Goal: Information Seeking & Learning: Learn about a topic

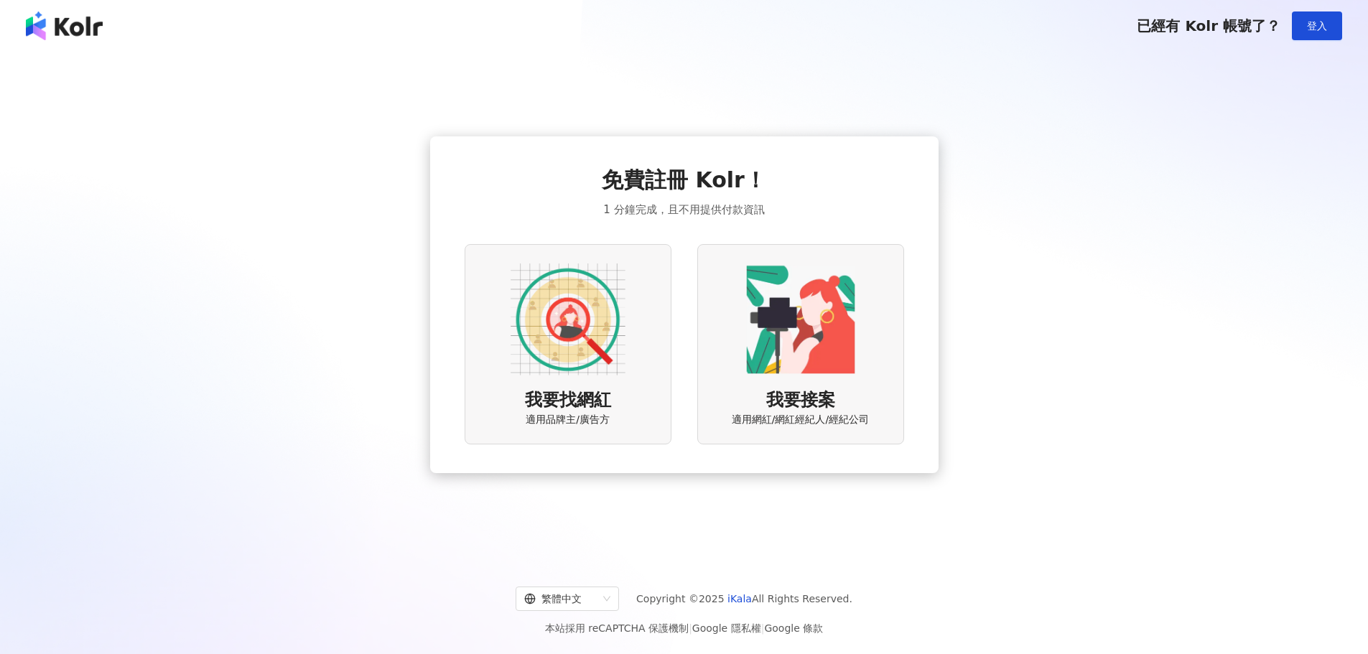
click at [710, 134] on div "免費註冊 Kolr！ 1 分鐘完成，且不用提供付款資訊 我要找網紅 適用品牌主/廣告方 我要接案 適用網紅/網紅經紀人/經紀公司" at bounding box center [683, 304] width 1333 height 483
click at [567, 414] on span "適用品牌主/廣告方" at bounding box center [568, 420] width 84 height 14
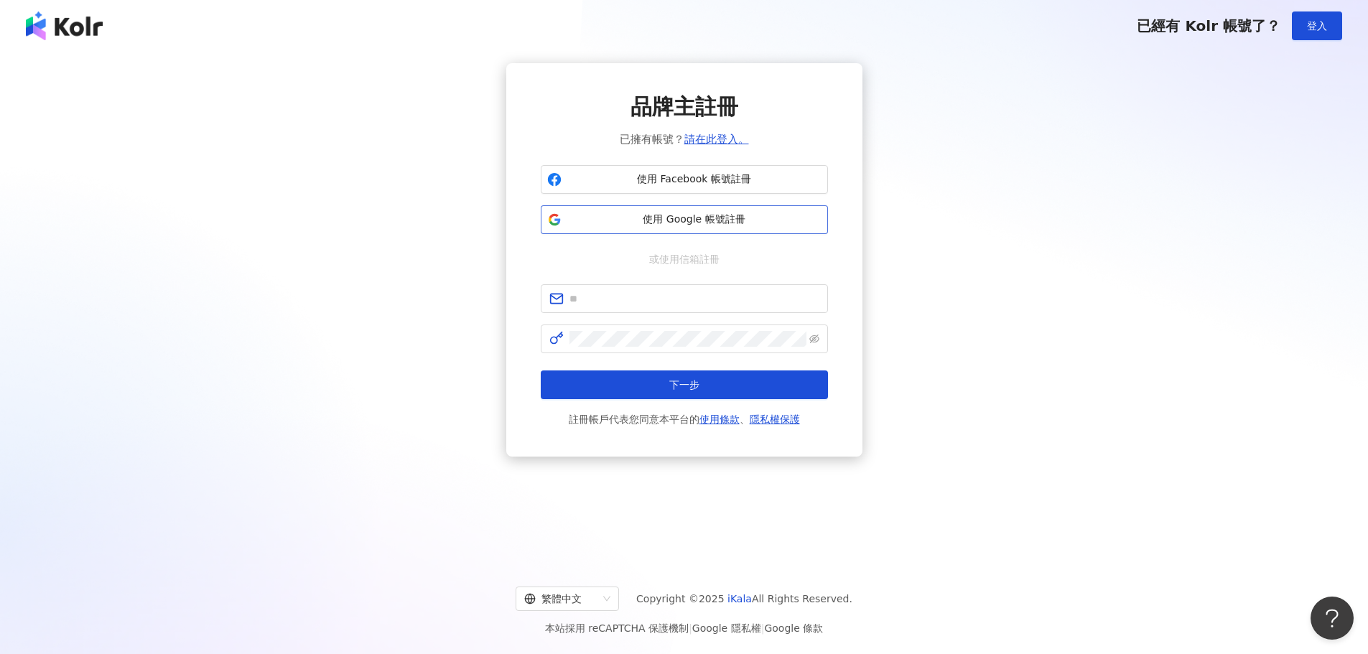
click at [725, 226] on span "使用 Google 帳號註冊" at bounding box center [694, 219] width 254 height 14
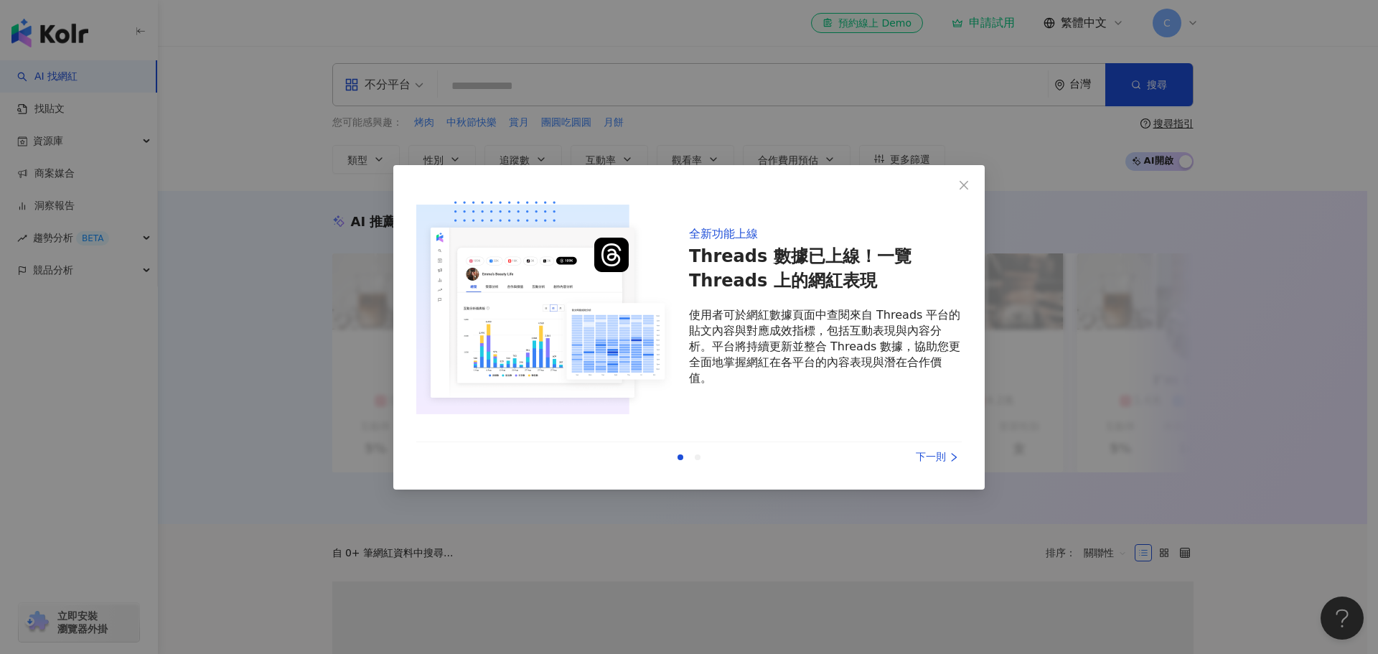
drag, startPoint x: 828, startPoint y: 59, endPoint x: 872, endPoint y: 118, distance: 73.5
click at [828, 58] on div "全新功能上線 Threads 數據已上線！一覽 Threads 上的網紅表現 使用者可於網紅數據頁面中查閱來自 Threads 平台的貼文內容與對應成效指標，…" at bounding box center [689, 327] width 1378 height 654
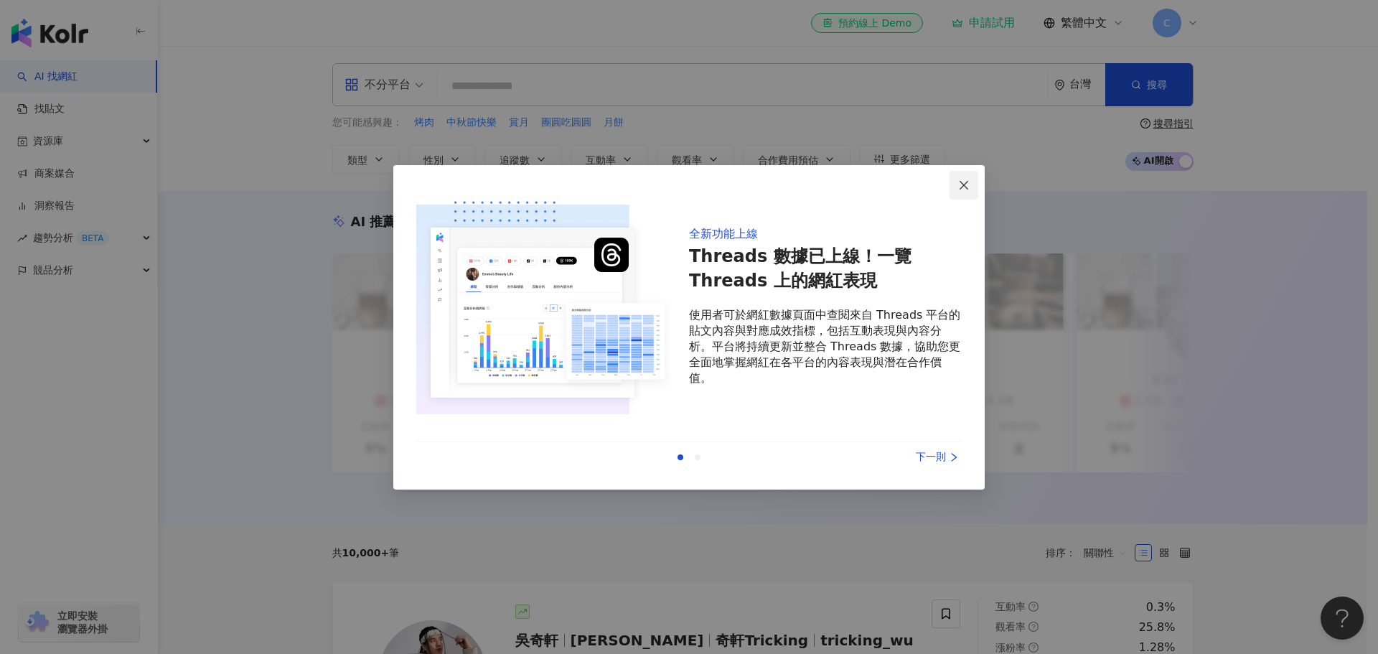
click at [966, 180] on icon "close" at bounding box center [963, 184] width 11 height 11
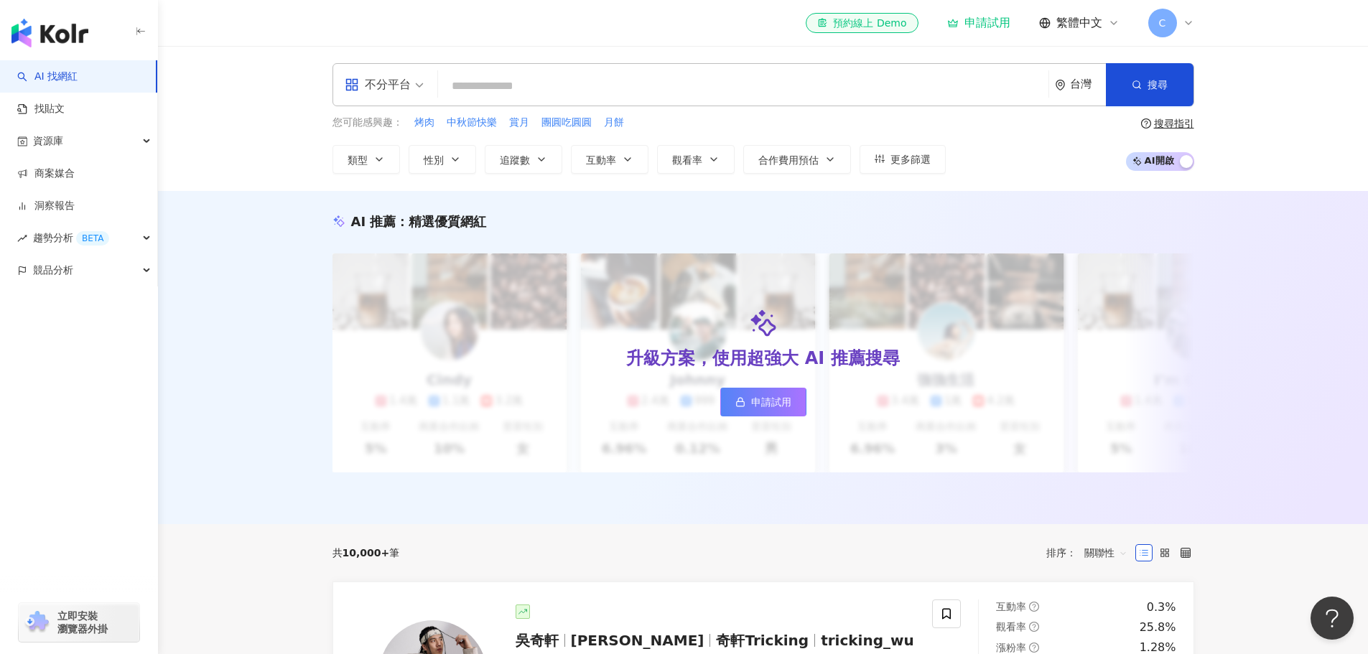
click at [460, 69] on div "不分平台 台灣 搜尋" at bounding box center [762, 84] width 861 height 43
click at [470, 83] on input "search" at bounding box center [743, 86] width 599 height 27
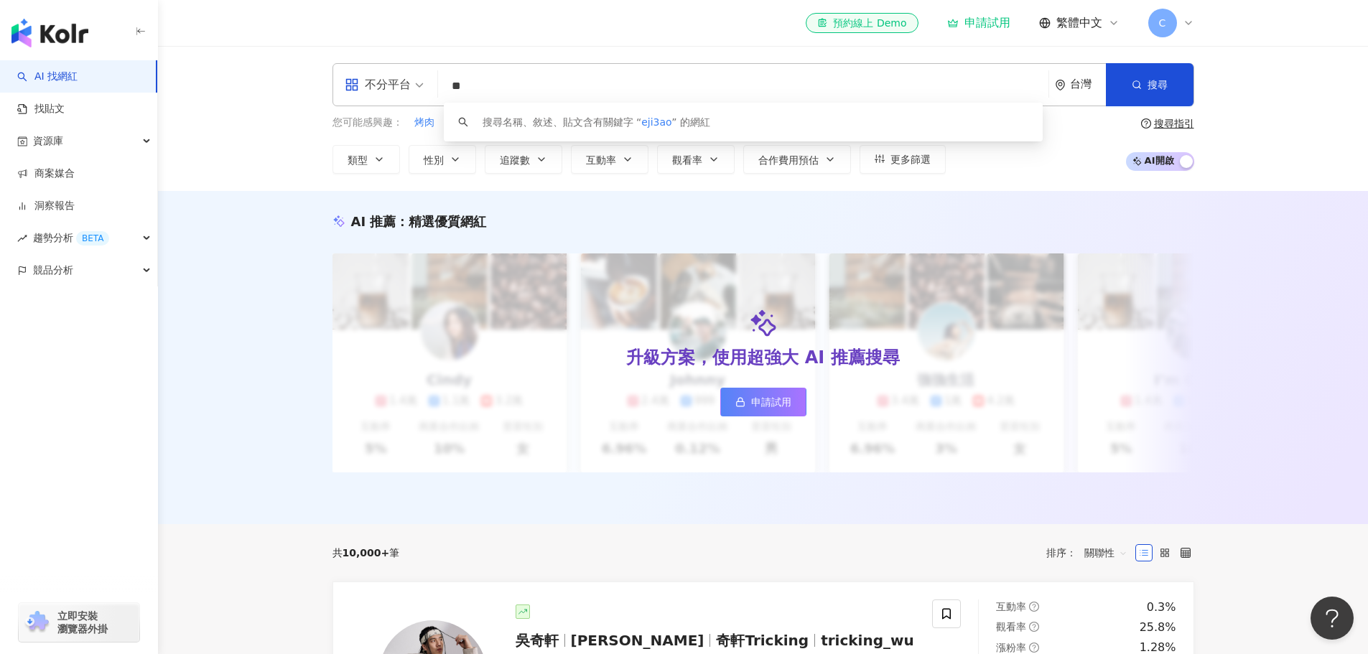
type input "*"
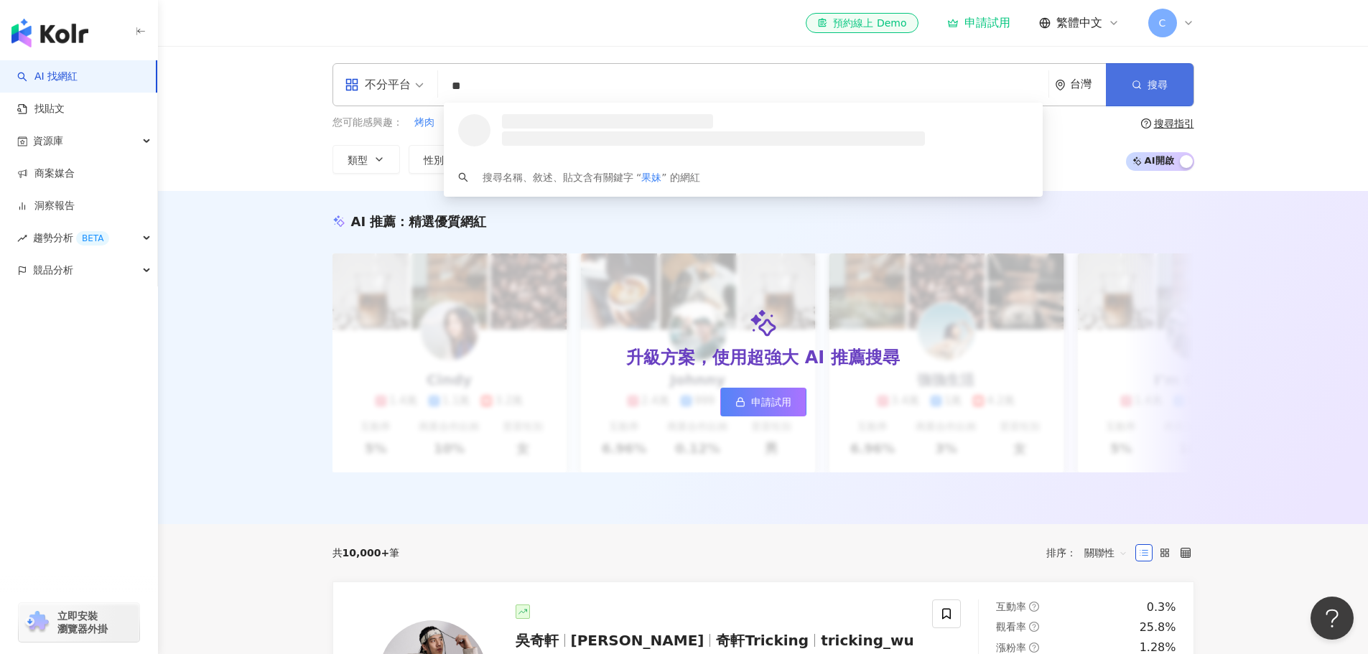
type input "**"
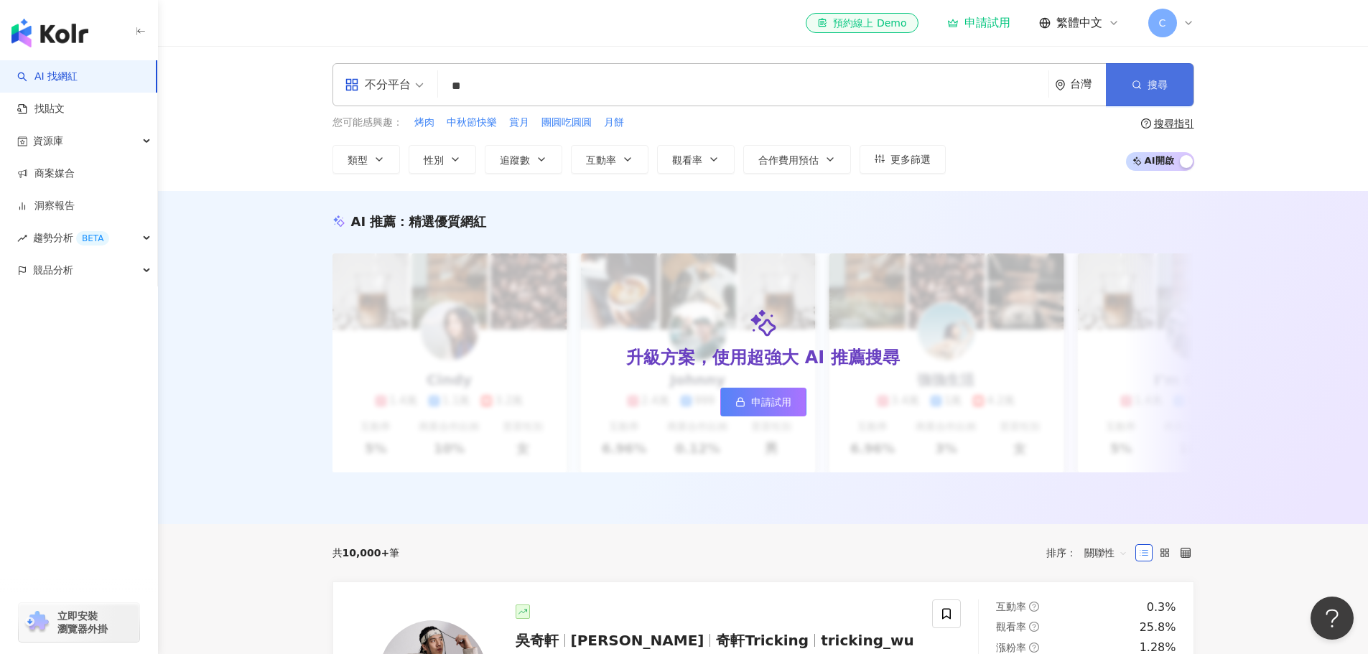
click at [1136, 68] on button "搜尋" at bounding box center [1150, 84] width 88 height 43
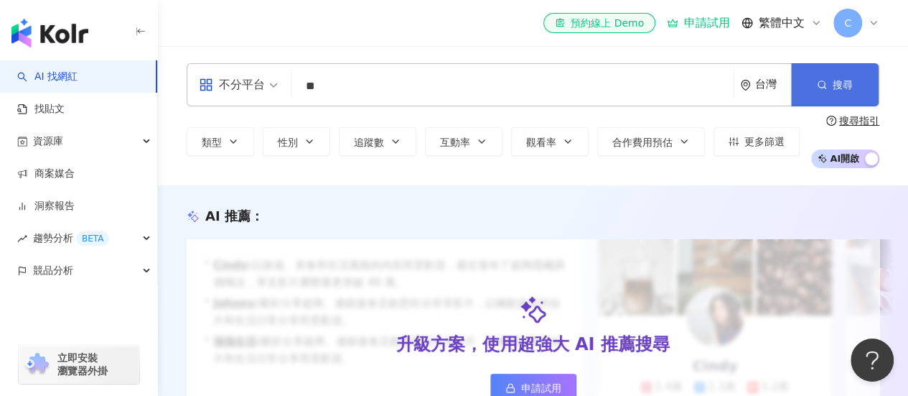
click at [809, 84] on button "搜尋" at bounding box center [835, 84] width 88 height 43
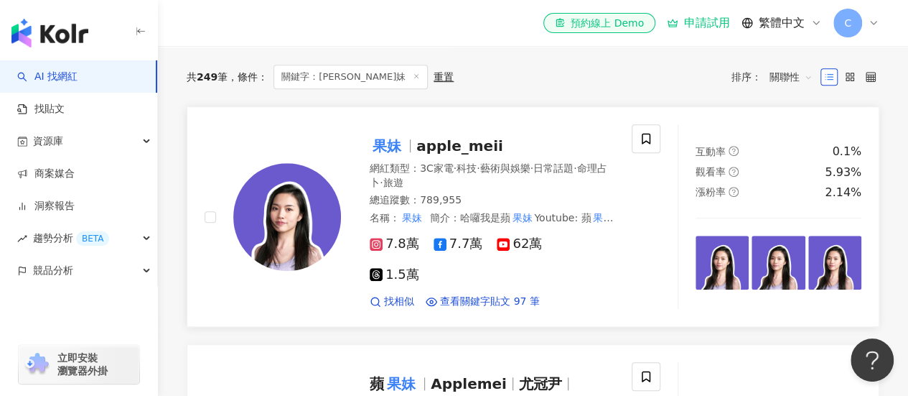
scroll to position [431, 0]
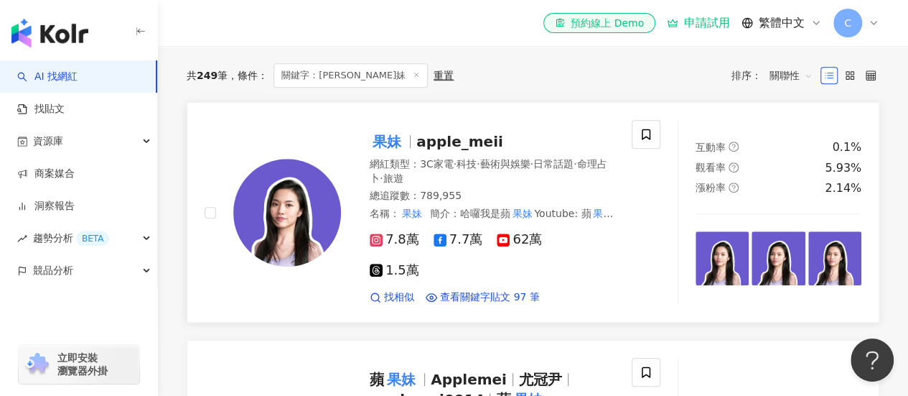
click at [438, 150] on span "apple_meii" at bounding box center [459, 141] width 87 height 17
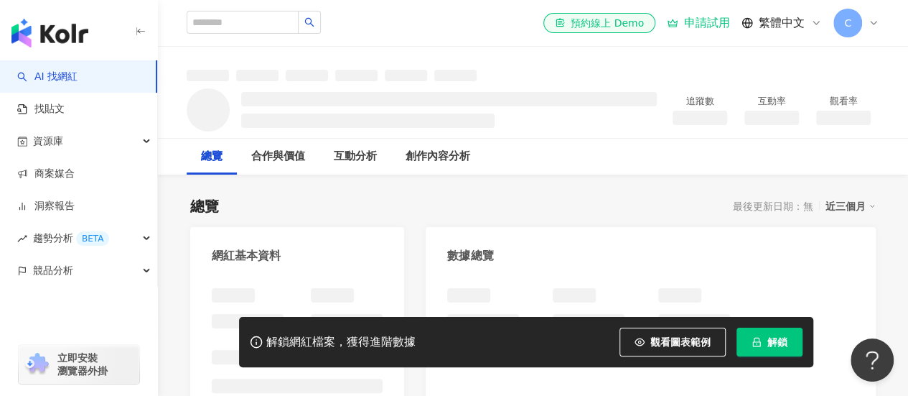
scroll to position [72, 0]
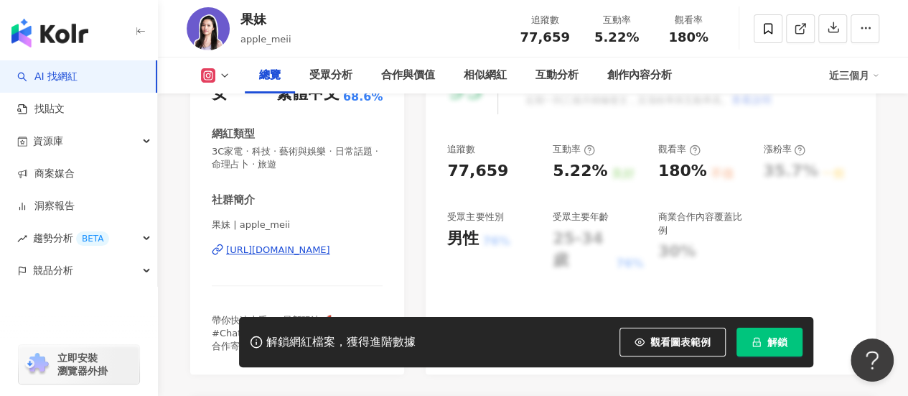
scroll to position [215, 0]
